Goal: Task Accomplishment & Management: Manage account settings

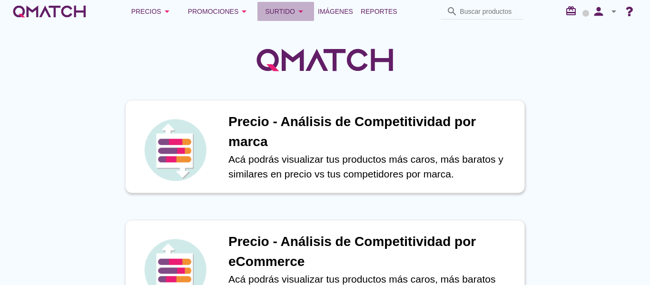
click at [303, 10] on icon "arrow_drop_down" at bounding box center [300, 11] width 11 height 11
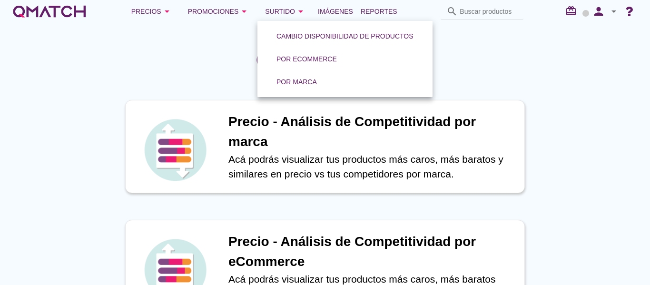
drag, startPoint x: 481, startPoint y: 66, endPoint x: 454, endPoint y: 53, distance: 30.0
click at [480, 66] on div at bounding box center [325, 55] width 650 height 64
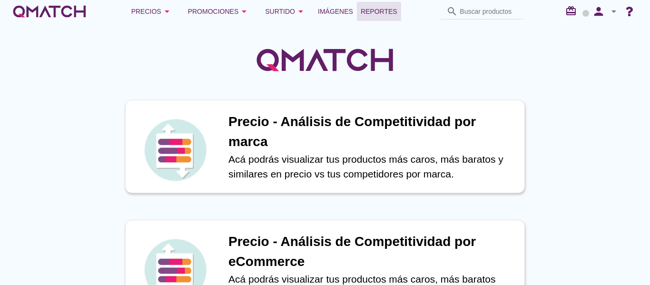
click at [383, 9] on span "Reportes" at bounding box center [379, 11] width 37 height 11
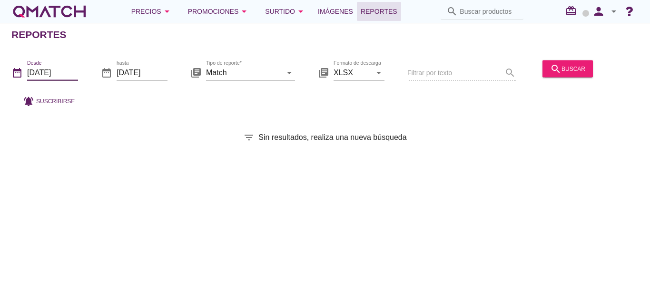
click at [63, 69] on input "[DATE]" at bounding box center [52, 72] width 51 height 15
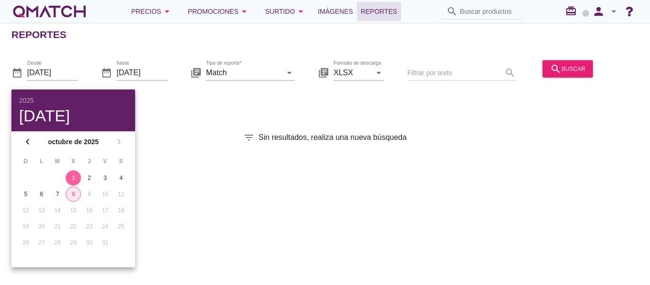
click at [73, 194] on div "8" at bounding box center [73, 194] width 14 height 9
type input "[DATE]"
click at [283, 74] on div "arrow_drop_down" at bounding box center [288, 72] width 13 height 11
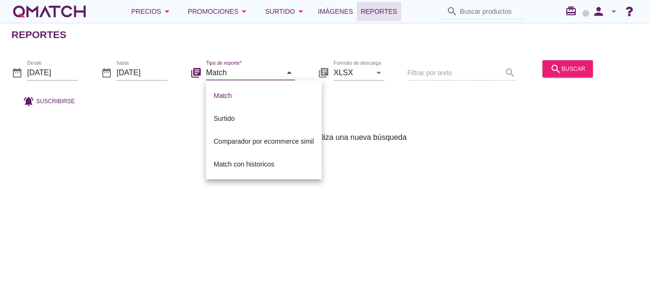
click at [274, 116] on div "Surtido" at bounding box center [264, 118] width 100 height 11
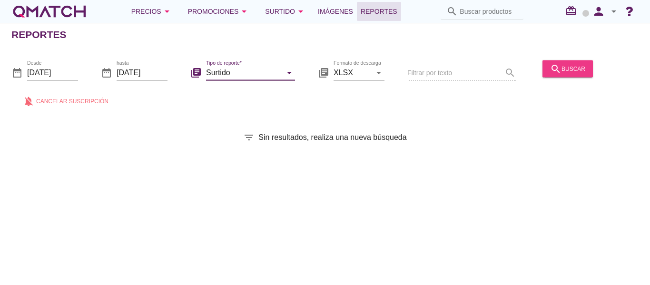
click at [570, 69] on div "search buscar" at bounding box center [567, 68] width 35 height 11
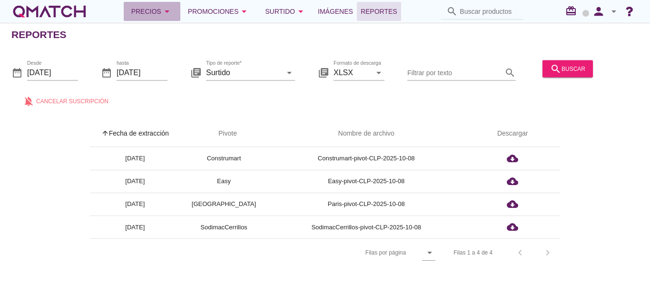
click at [173, 6] on button "Precios arrow_drop_down" at bounding box center [152, 11] width 57 height 19
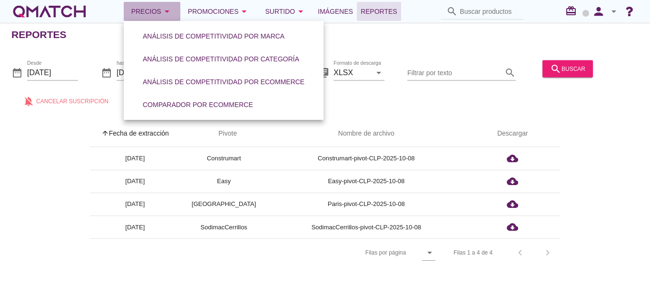
click at [173, 6] on button "Precios arrow_drop_down" at bounding box center [152, 11] width 57 height 19
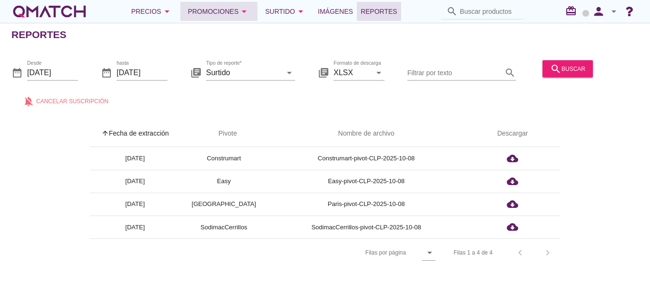
click at [251, 14] on button "Promociones arrow_drop_down" at bounding box center [219, 11] width 78 height 19
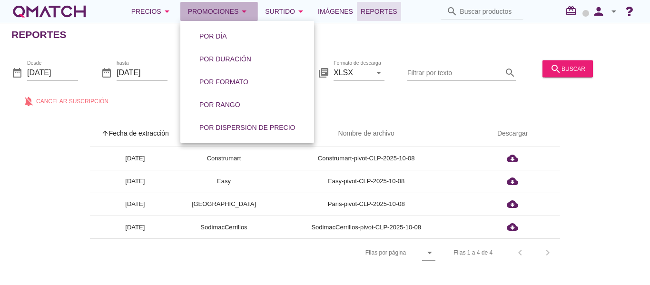
click at [251, 14] on button "Promociones arrow_drop_down" at bounding box center [219, 11] width 78 height 19
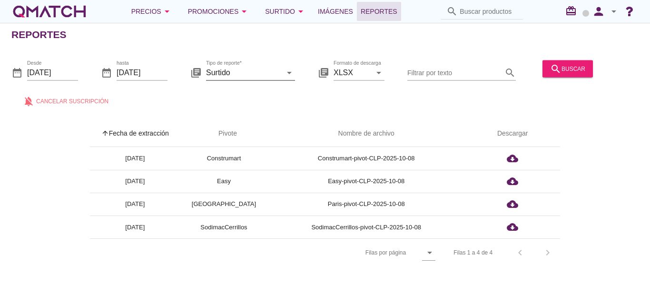
click at [287, 70] on icon "arrow_drop_down" at bounding box center [289, 72] width 11 height 11
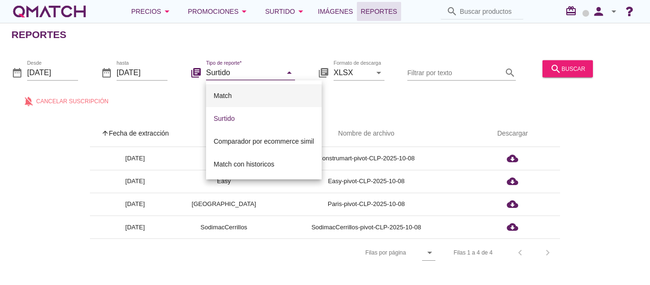
click at [246, 93] on div "Match" at bounding box center [264, 95] width 100 height 11
type input "Match"
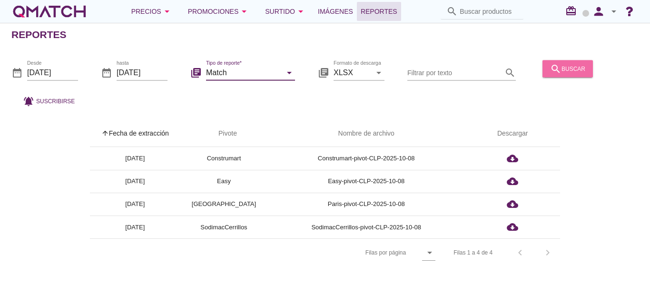
click at [575, 76] on button "search buscar" at bounding box center [567, 68] width 50 height 17
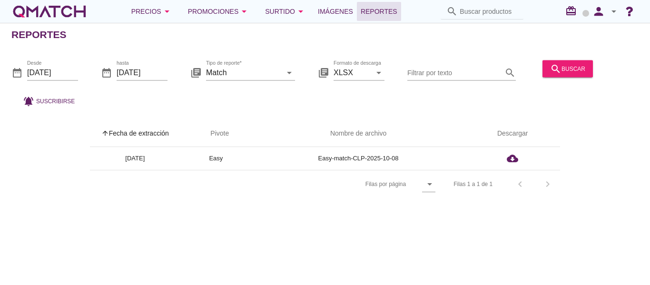
click at [613, 12] on icon "arrow_drop_down" at bounding box center [613, 11] width 11 height 11
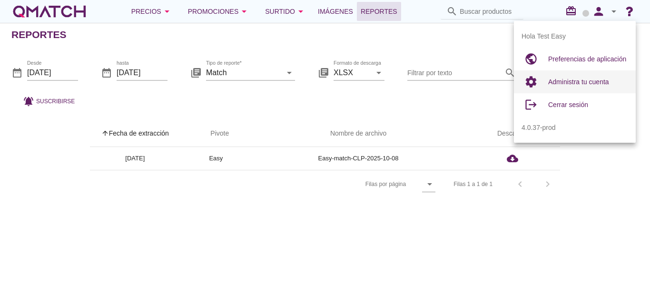
click at [589, 81] on span "Administra tu cuenta" at bounding box center [578, 82] width 61 height 8
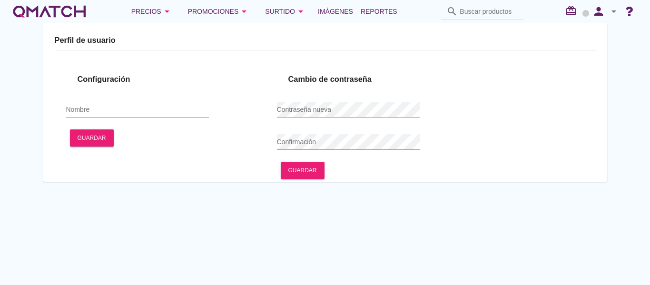
type input "Test Easy"
click at [613, 10] on icon "arrow_drop_down" at bounding box center [613, 11] width 11 height 11
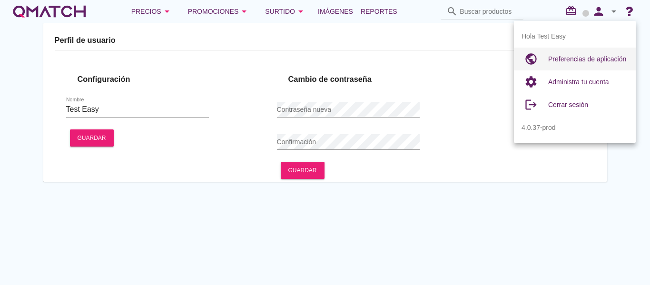
click at [584, 60] on span "Preferencias de aplicación" at bounding box center [587, 59] width 78 height 8
radio input "true"
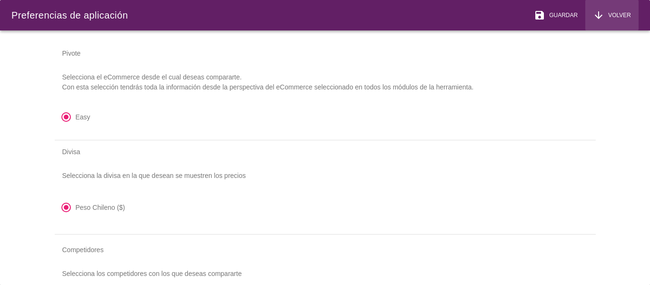
drag, startPoint x: 628, startPoint y: 15, endPoint x: 609, endPoint y: 20, distance: 19.6
click at [628, 15] on span "Volver" at bounding box center [617, 15] width 27 height 9
